Goal: Transaction & Acquisition: Download file/media

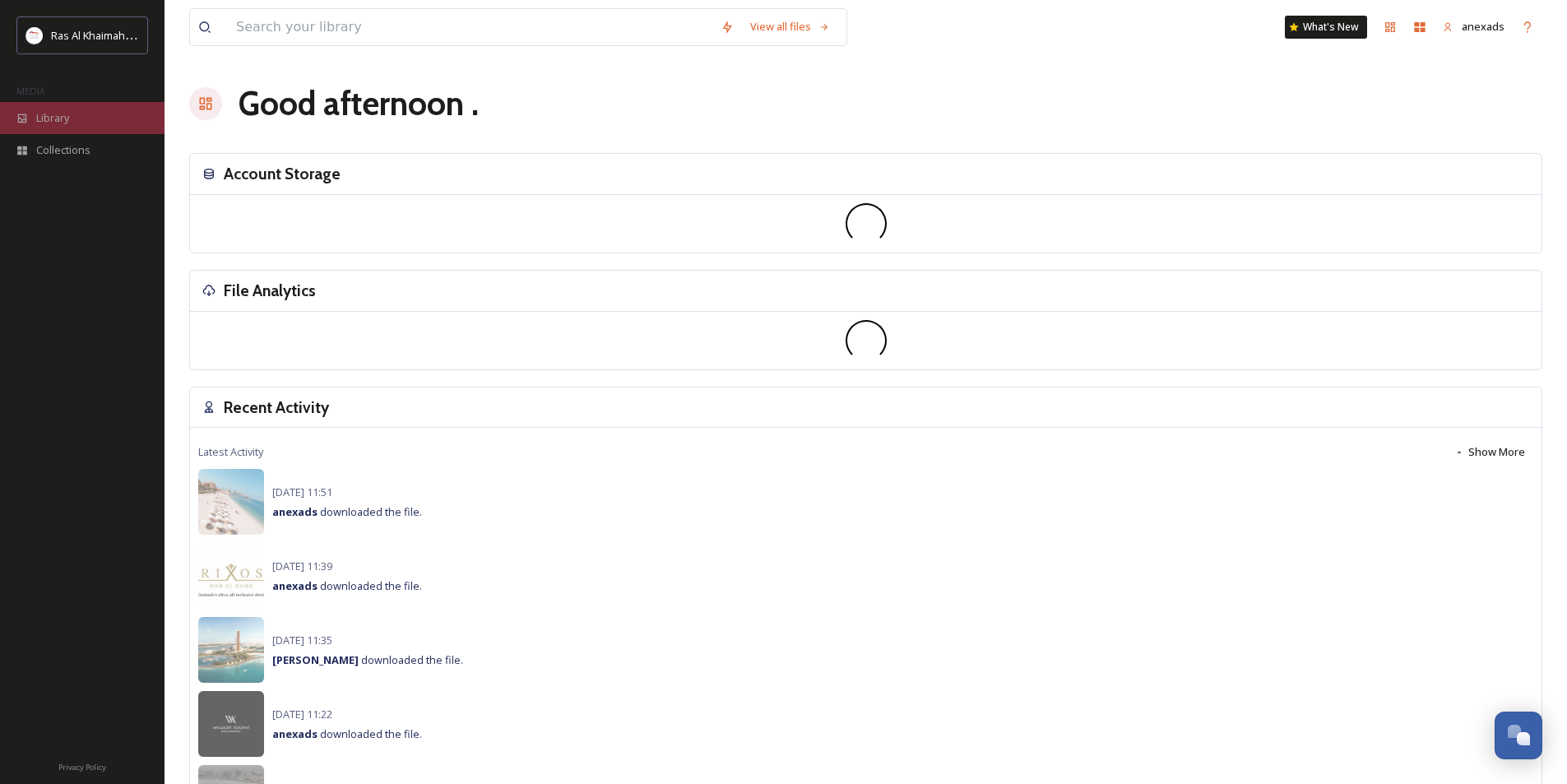
click at [65, 119] on span "Library" at bounding box center [52, 118] width 33 height 16
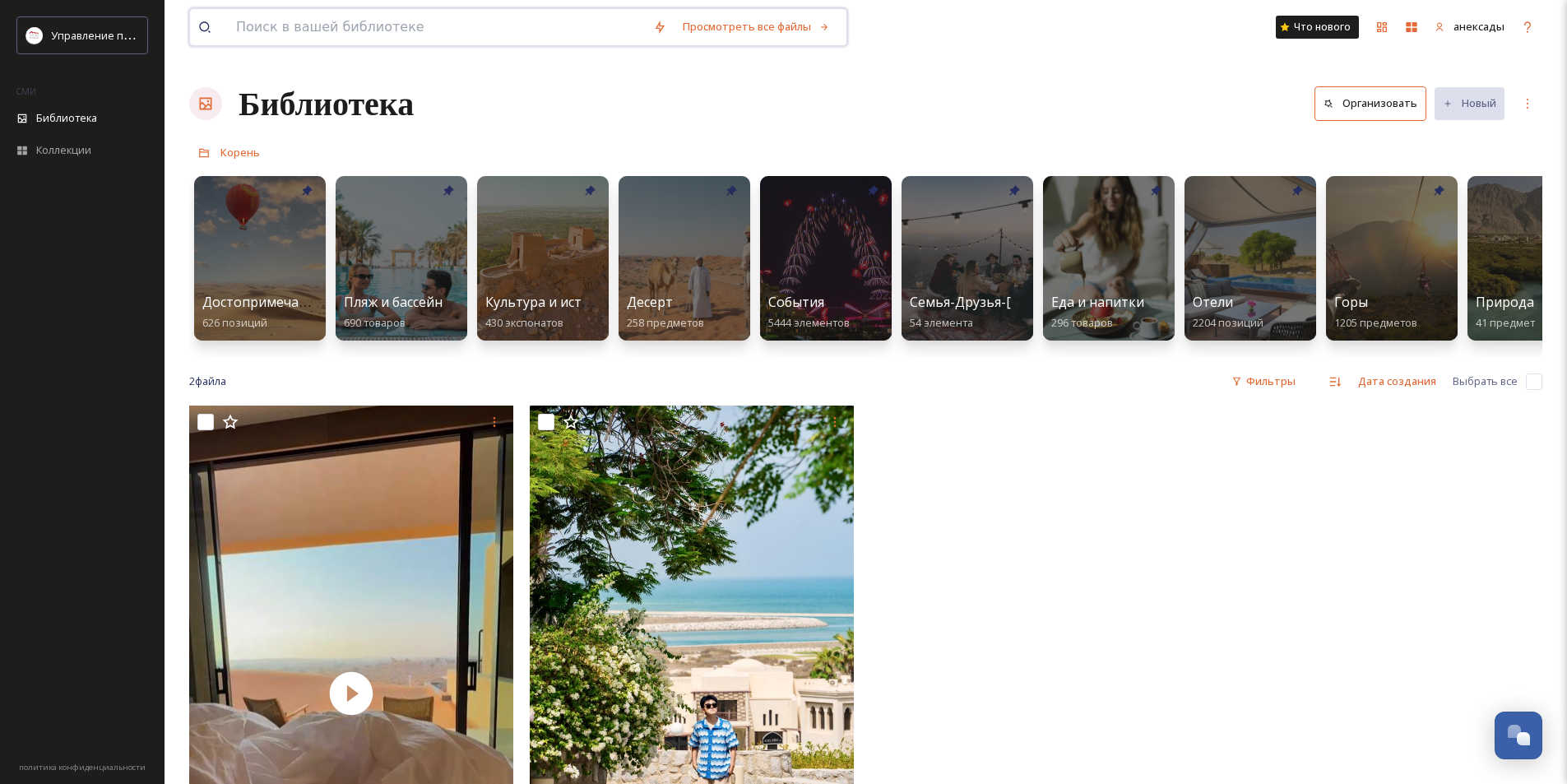
click at [430, 22] on input at bounding box center [436, 27] width 418 height 36
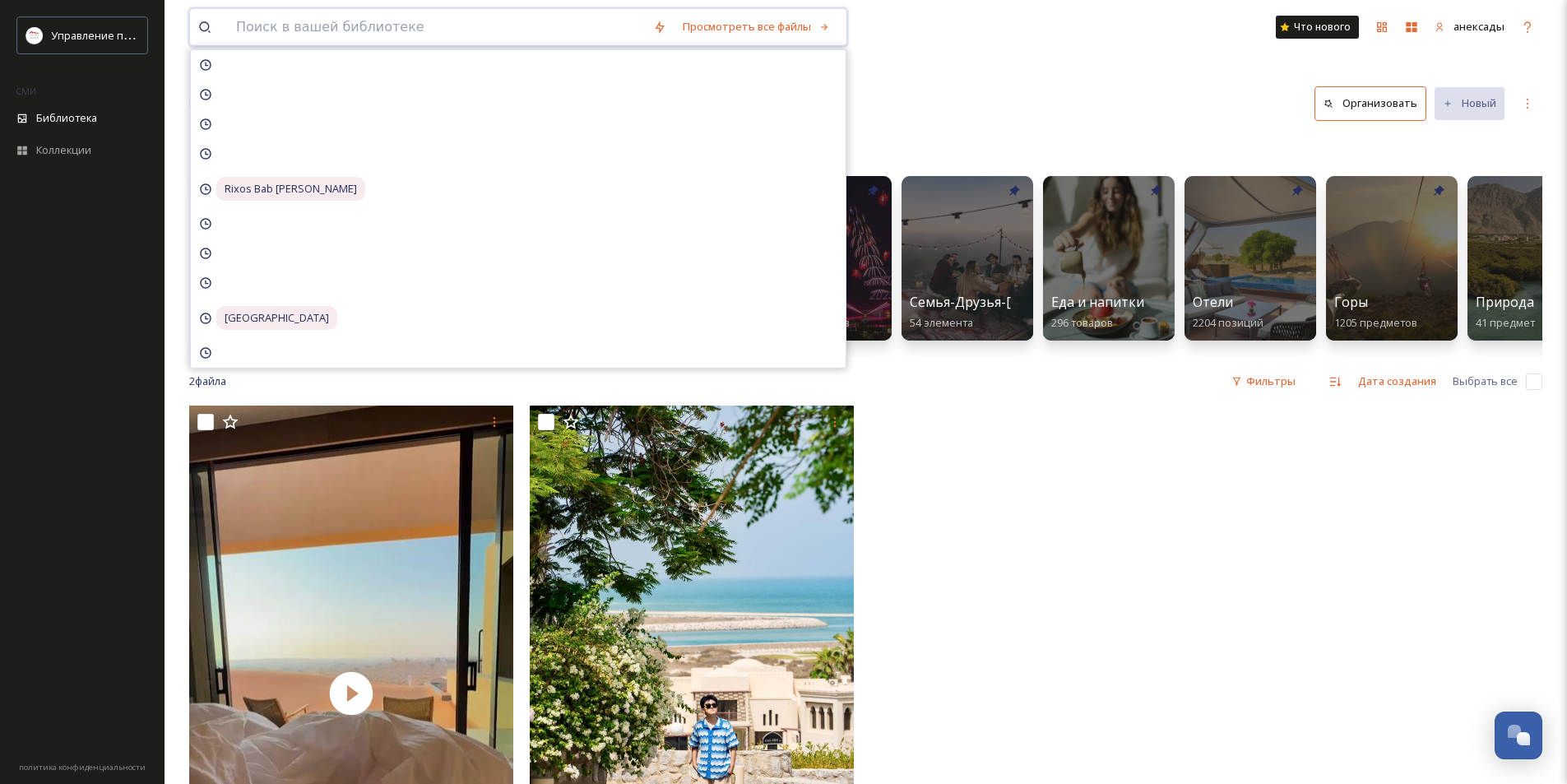
click at [430, 22] on input at bounding box center [436, 27] width 418 height 36
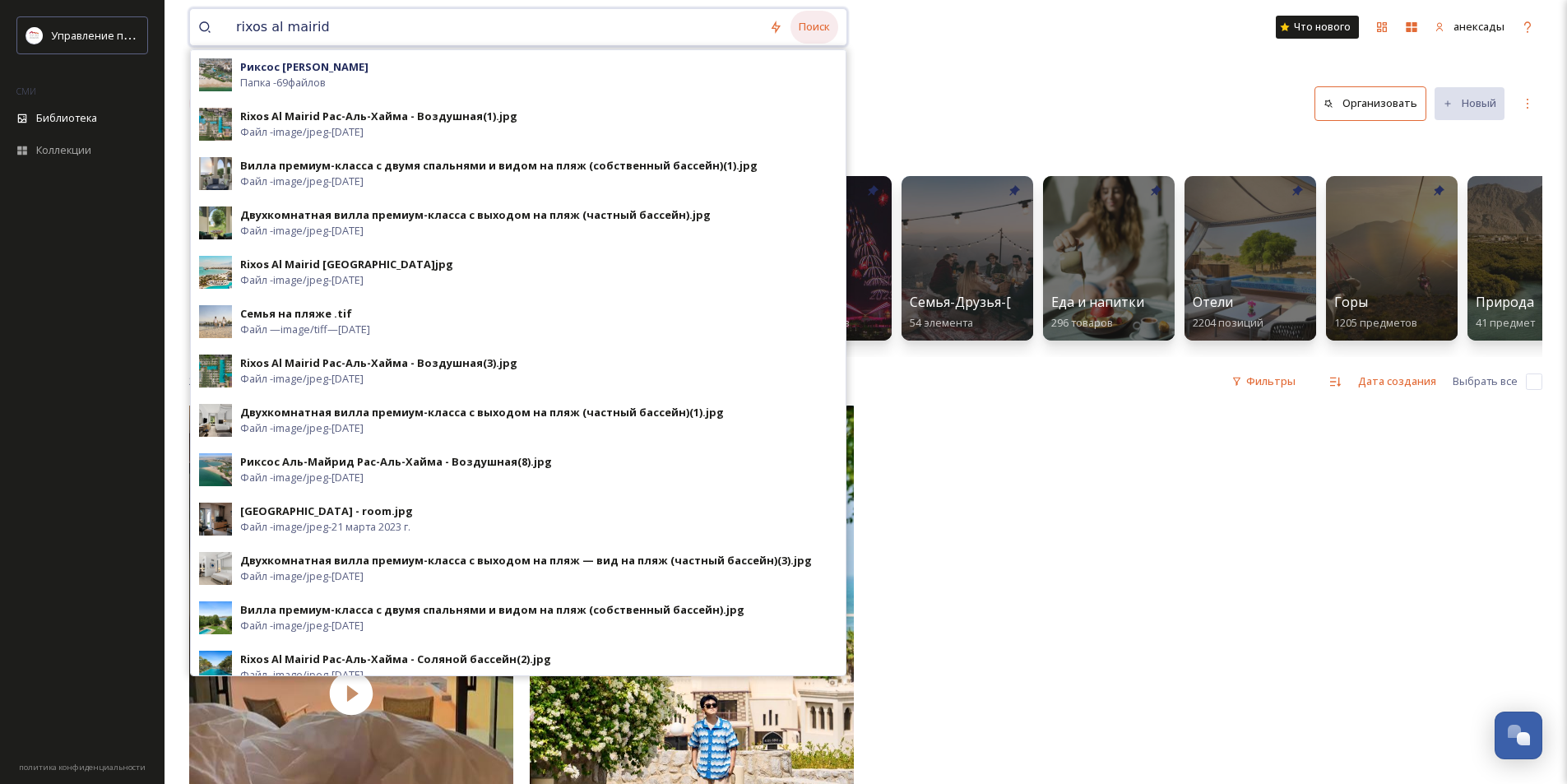
type input "rixos al mairid"
click at [814, 27] on font "Поиск" at bounding box center [814, 26] width 32 height 15
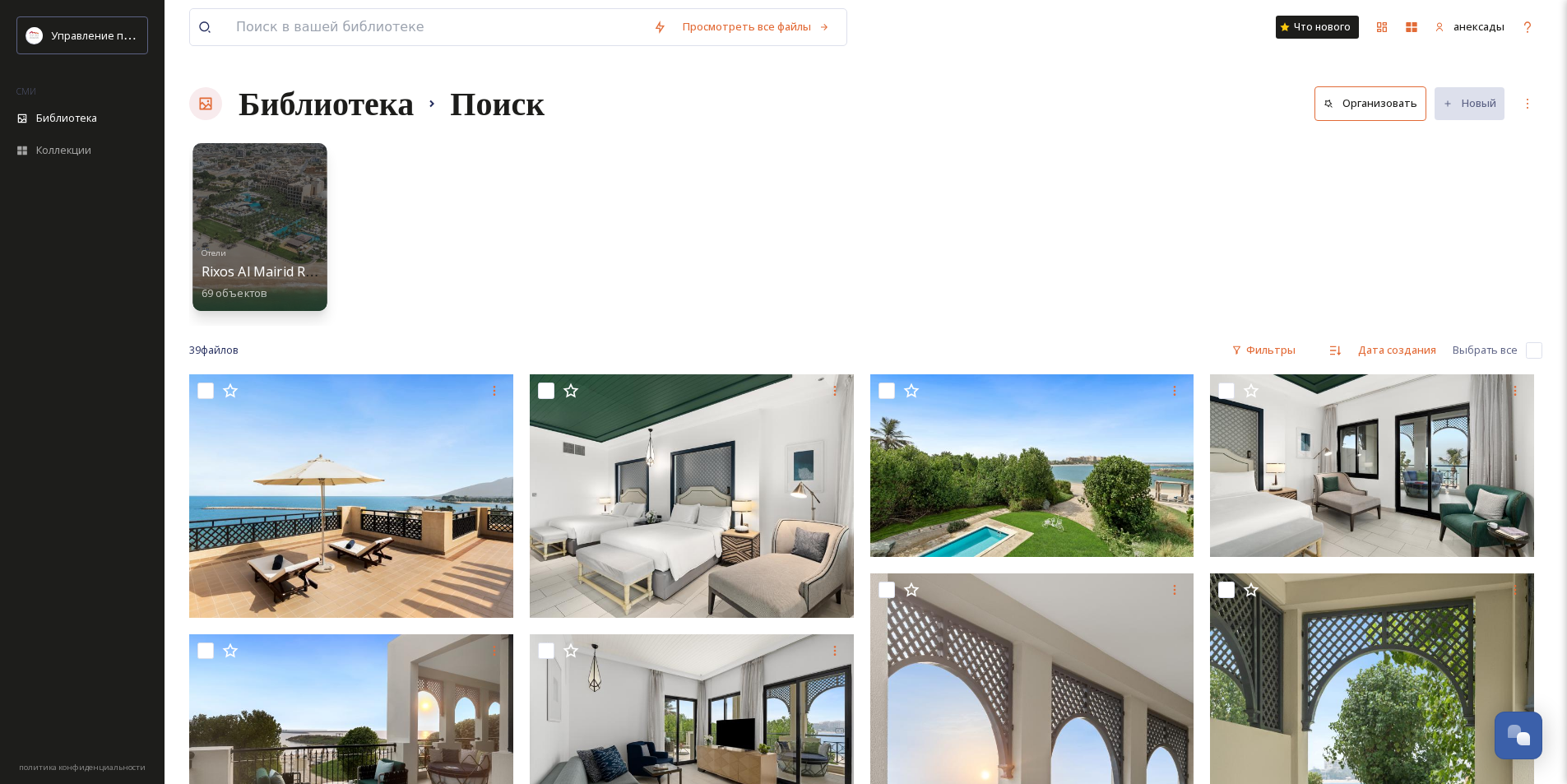
click at [293, 275] on font "Rixos Al Mairid Ras Al Khaimah" at bounding box center [298, 272] width 192 height 18
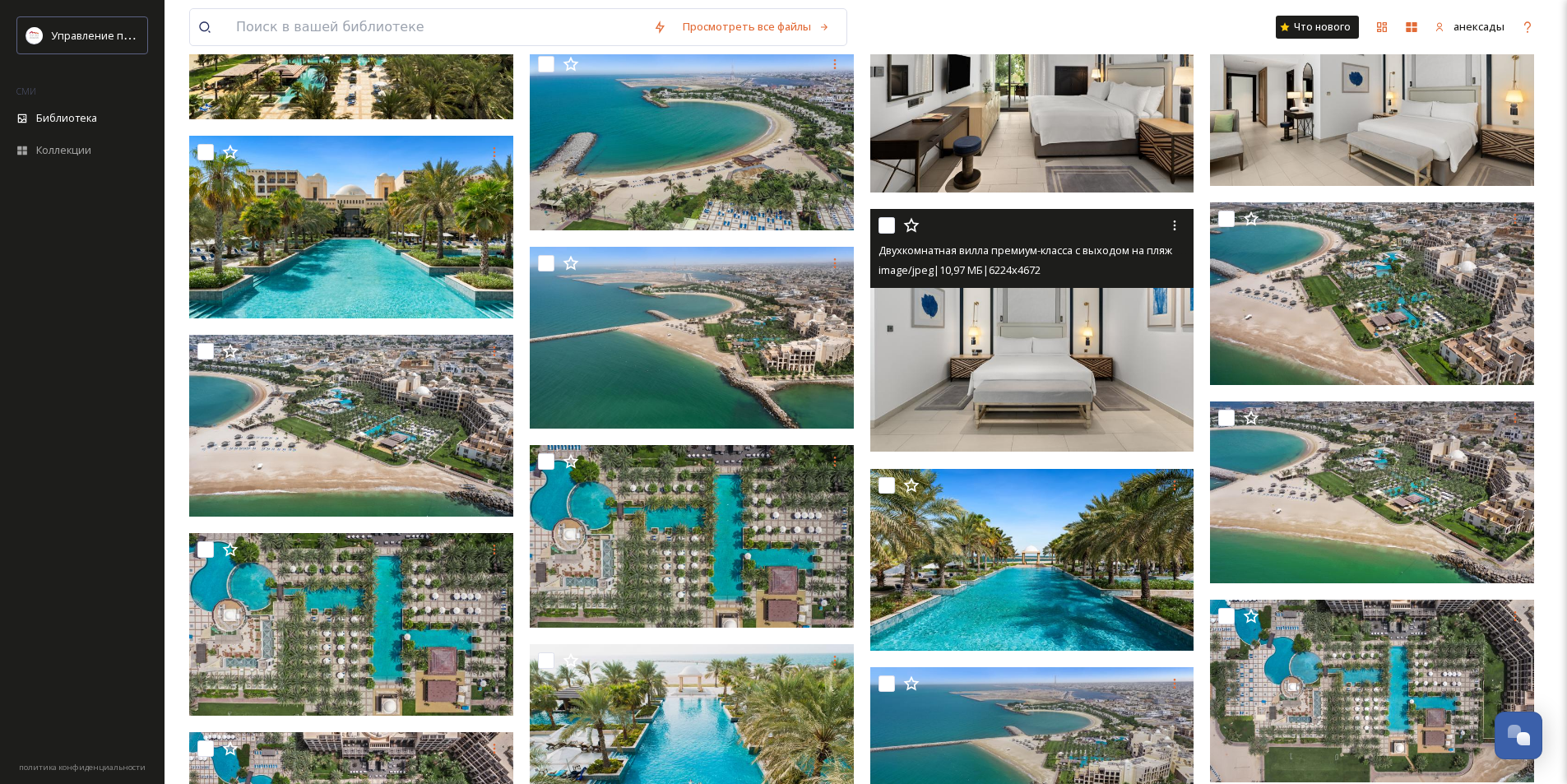
scroll to position [1233, 0]
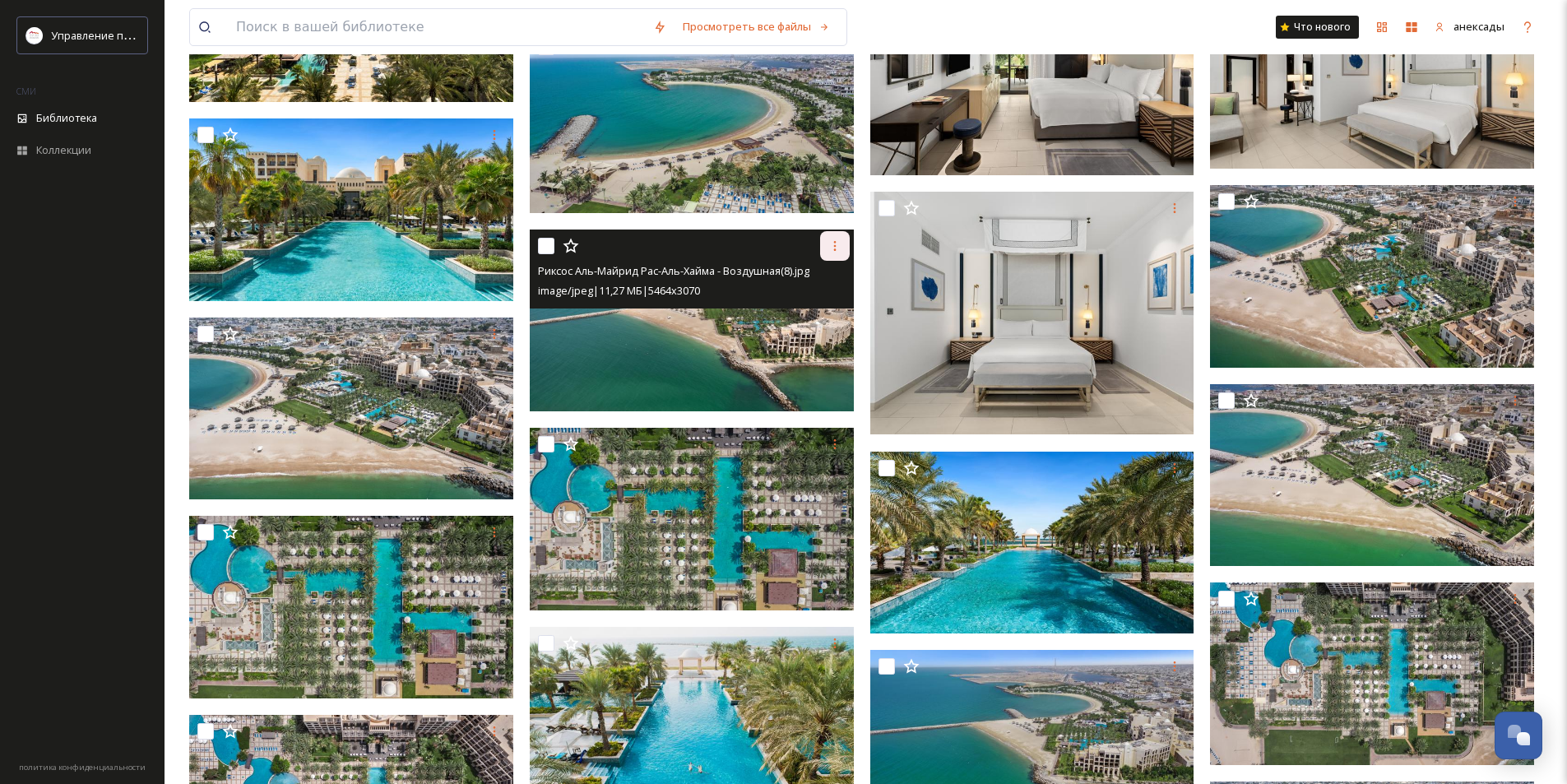
click at [832, 246] on icon at bounding box center [834, 245] width 13 height 13
click at [798, 313] on div "Скачать" at bounding box center [792, 313] width 113 height 32
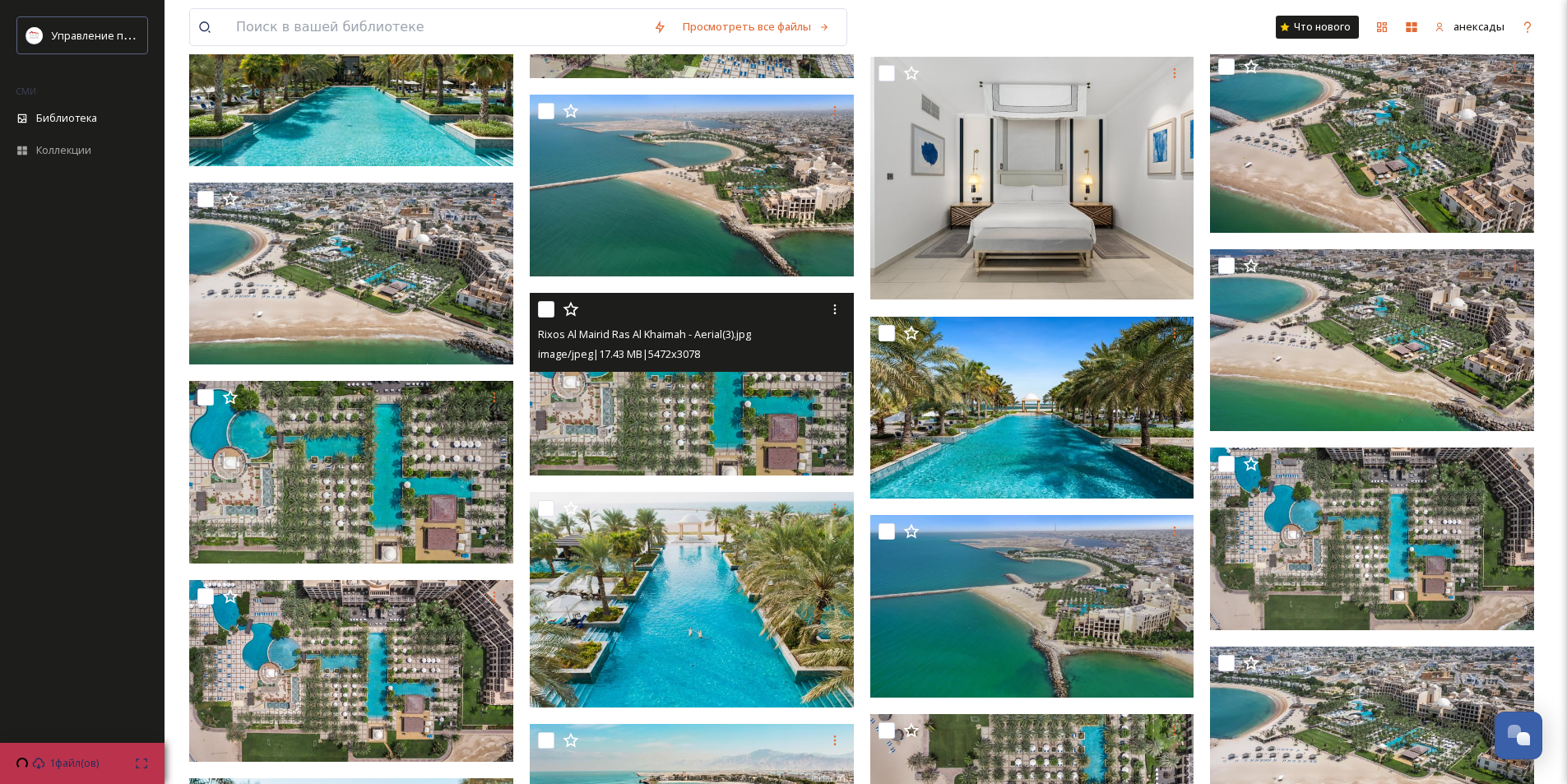
scroll to position [1398, 0]
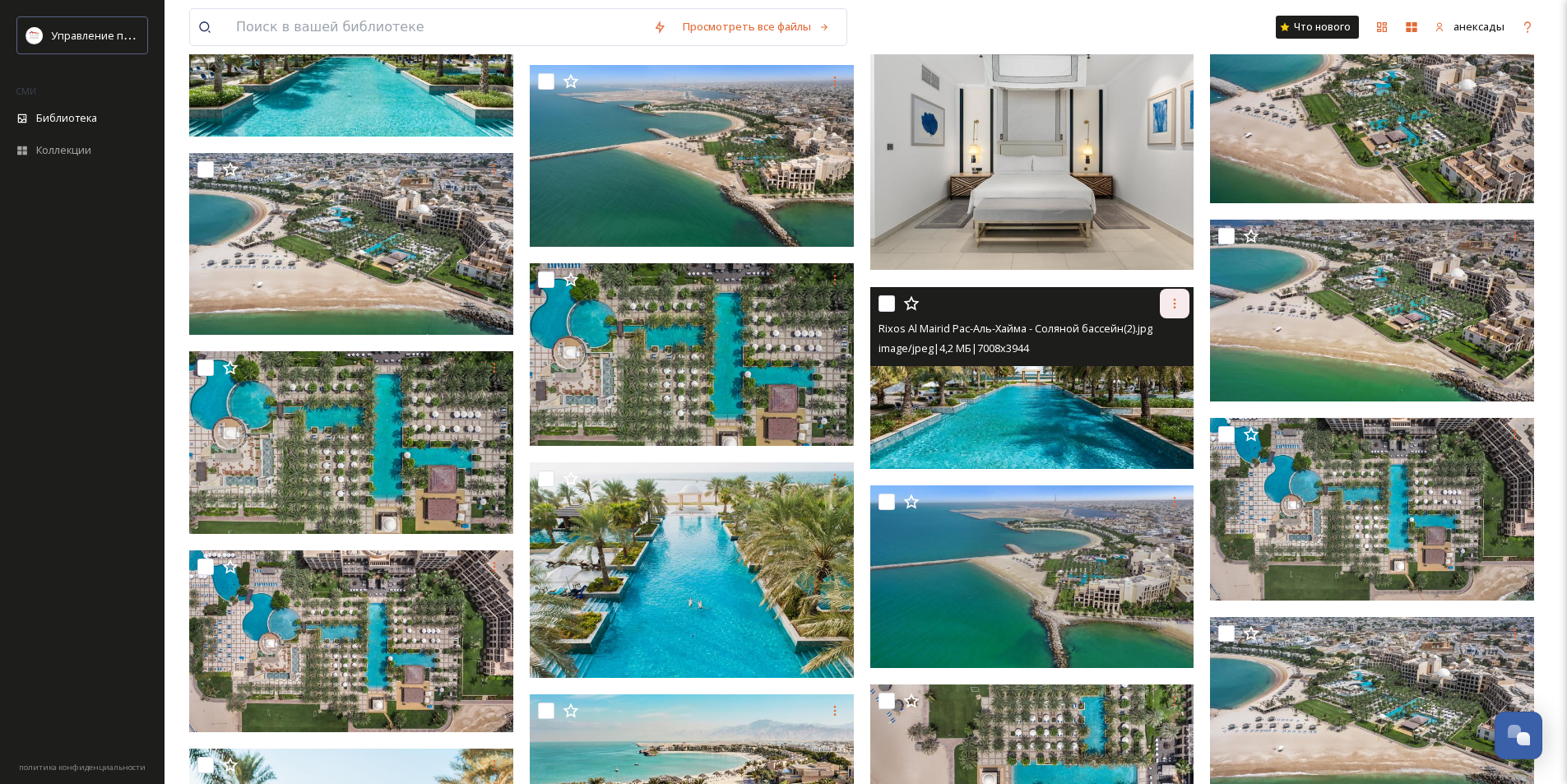
click at [1173, 302] on icon at bounding box center [1174, 302] width 13 height 13
click at [1138, 369] on div "Скачать" at bounding box center [1132, 371] width 113 height 32
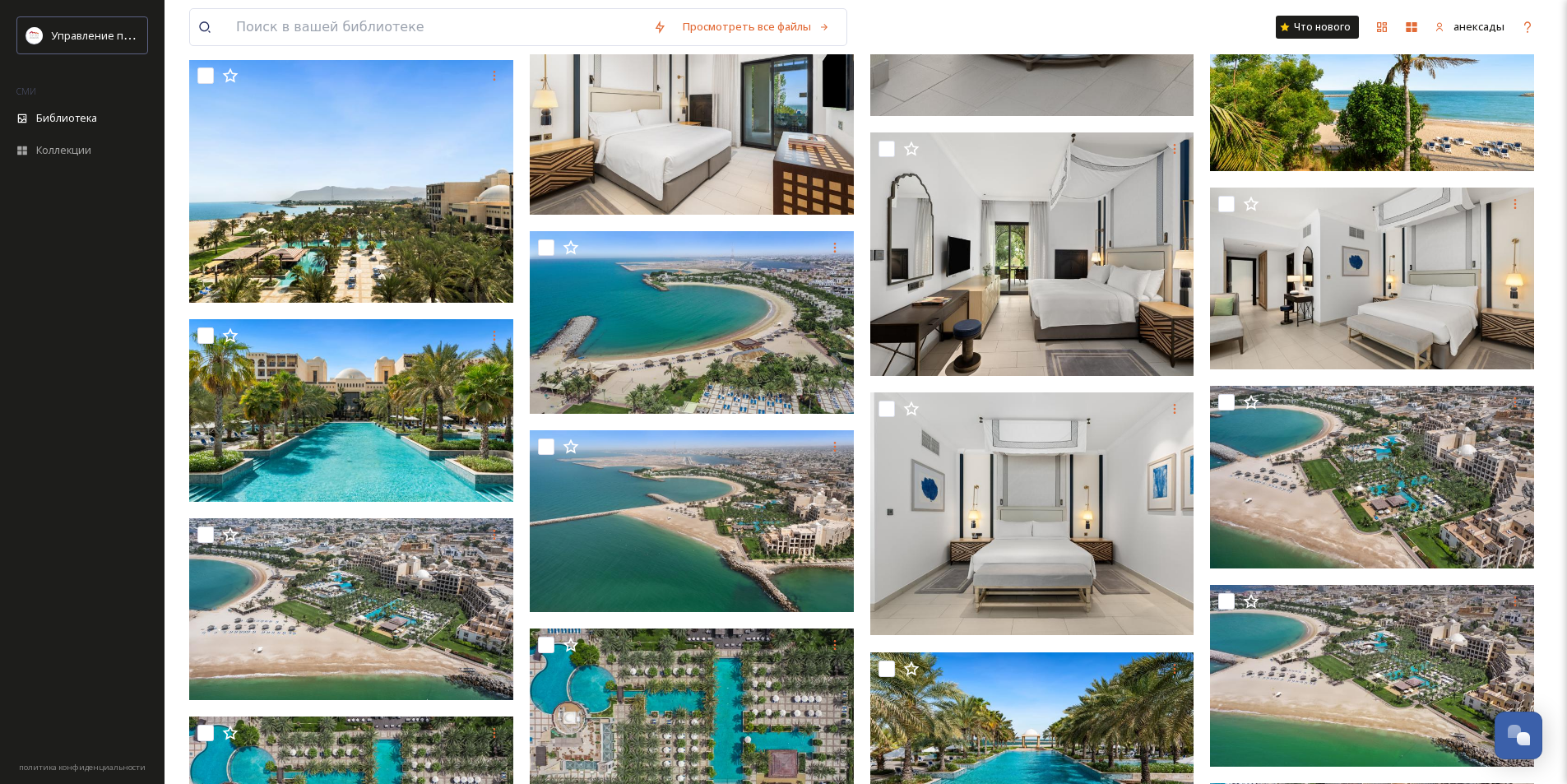
scroll to position [1002, 0]
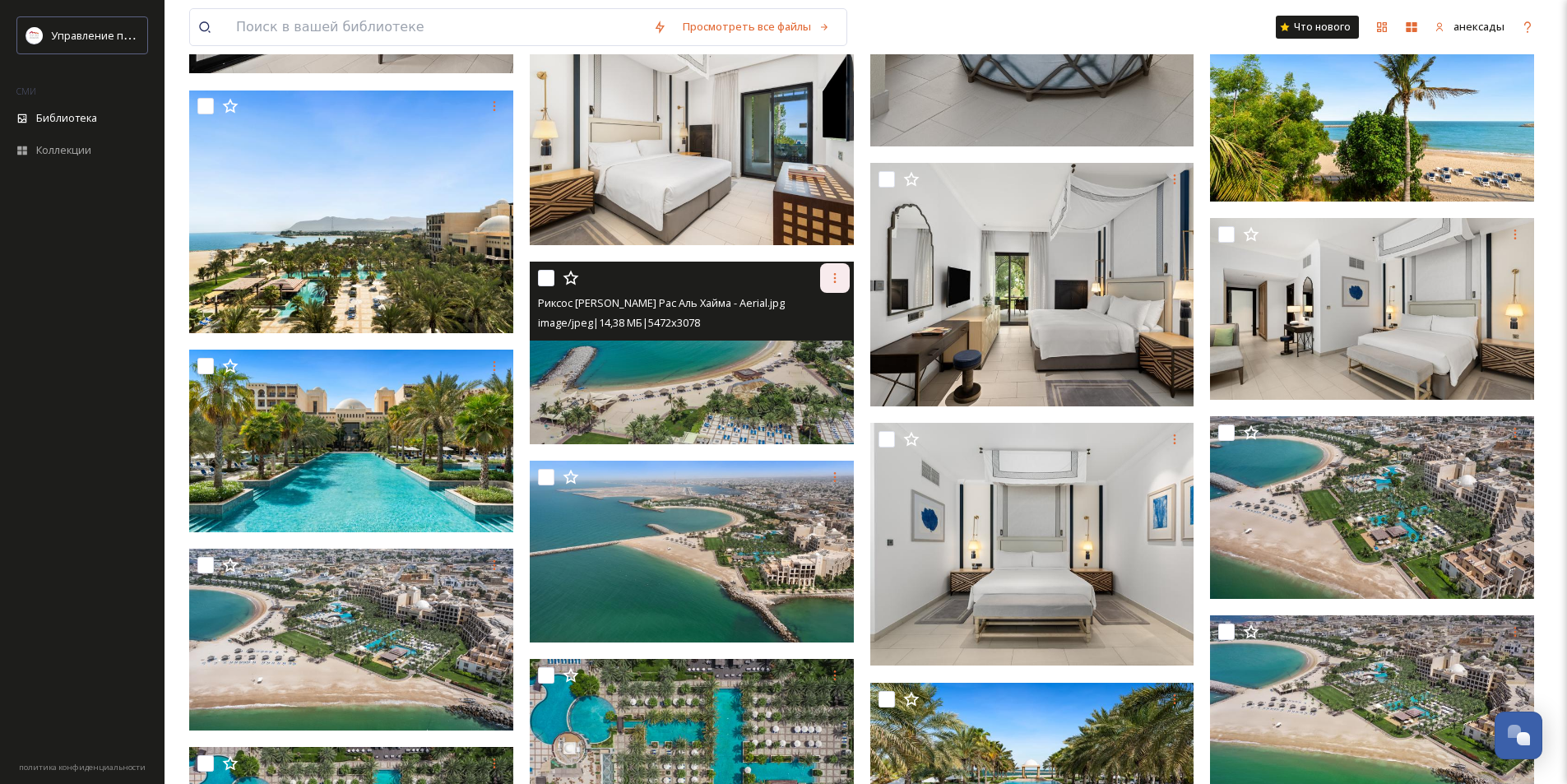
click at [831, 285] on div at bounding box center [835, 278] width 30 height 30
click at [799, 340] on div "Скачать" at bounding box center [792, 346] width 113 height 32
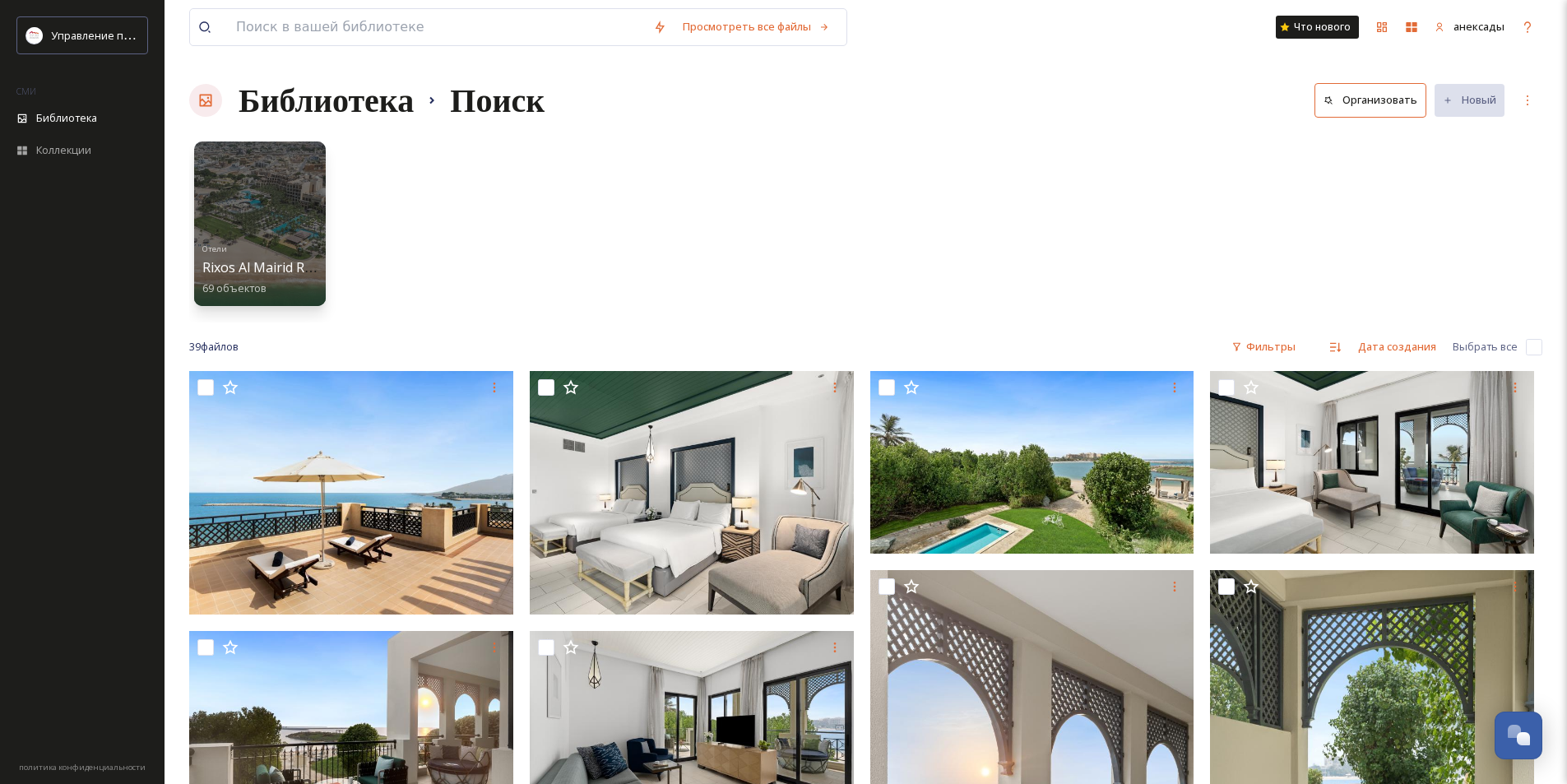
scroll to position [0, 0]
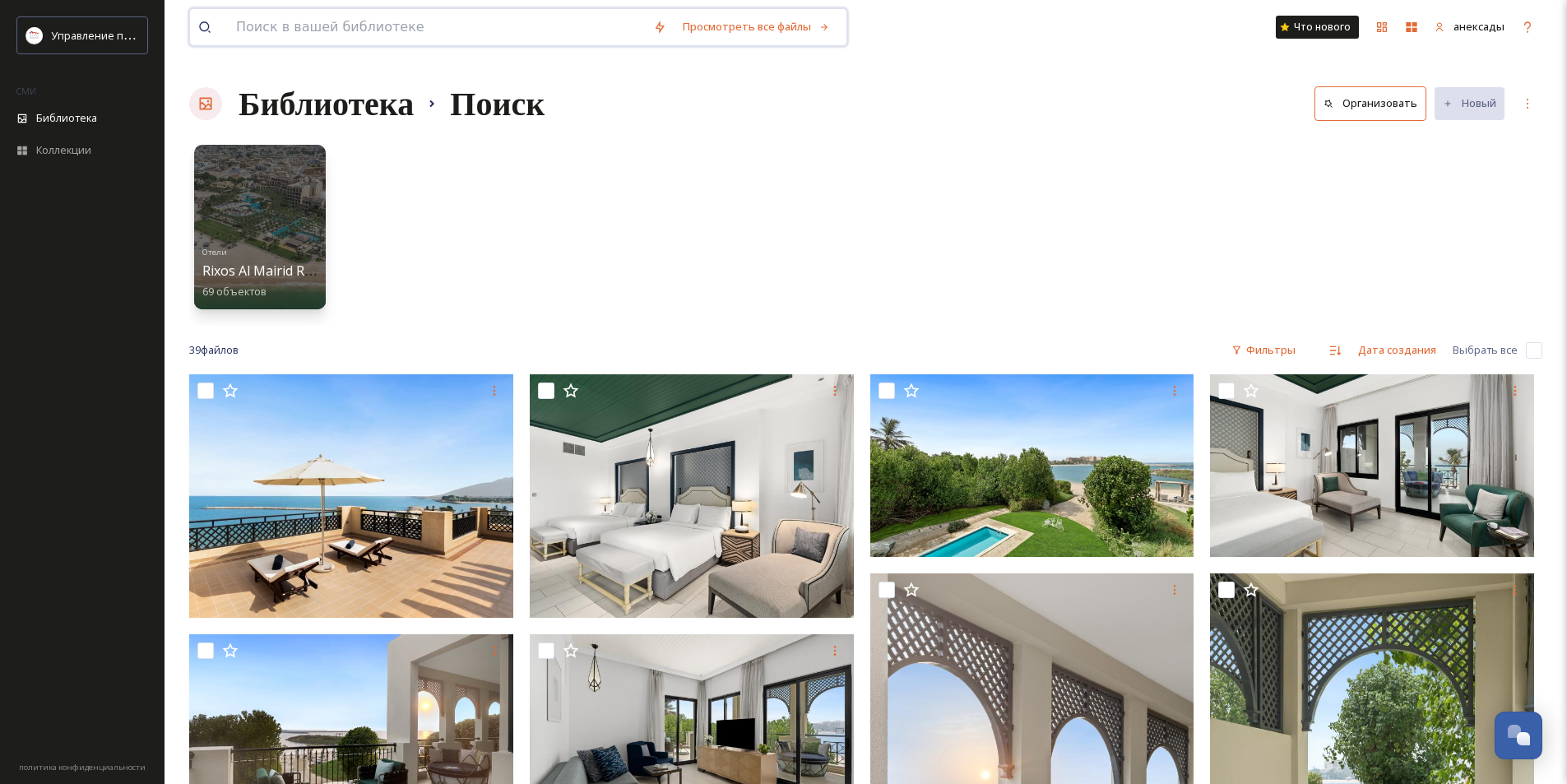
click at [340, 36] on input at bounding box center [436, 27] width 418 height 36
